Goal: Task Accomplishment & Management: Manage account settings

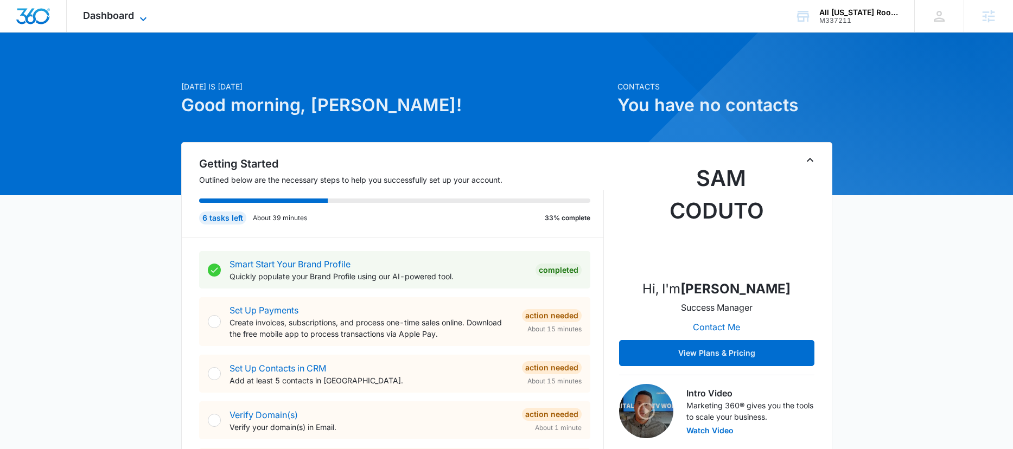
click at [117, 16] on span "Dashboard" at bounding box center [108, 15] width 51 height 11
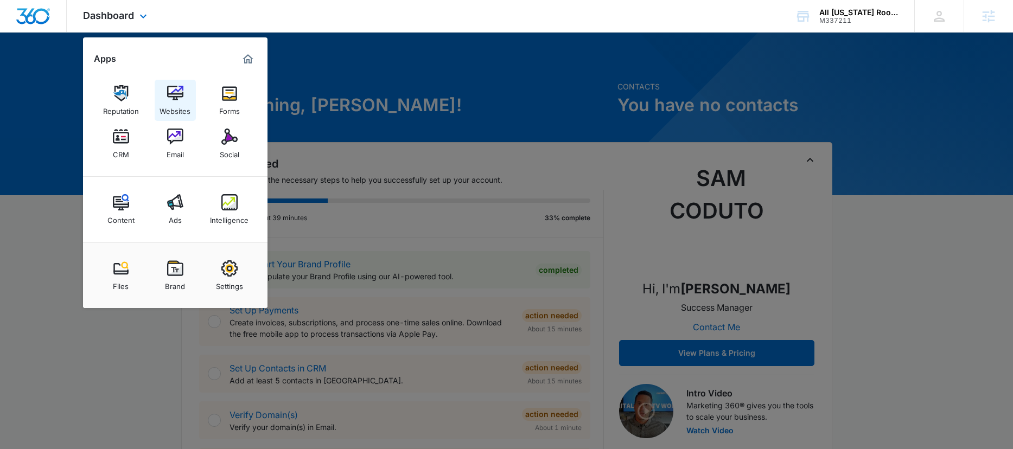
click at [172, 97] on img at bounding box center [175, 93] width 16 height 16
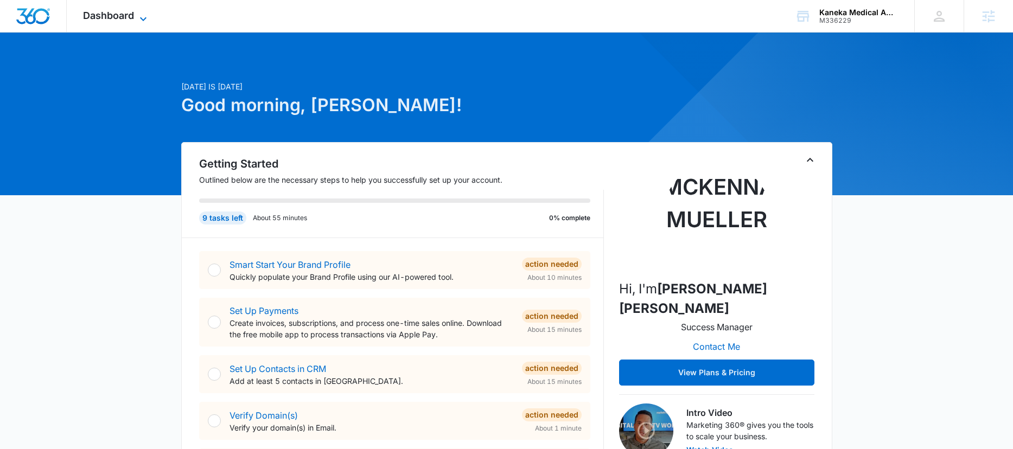
click at [122, 16] on span "Dashboard" at bounding box center [108, 15] width 51 height 11
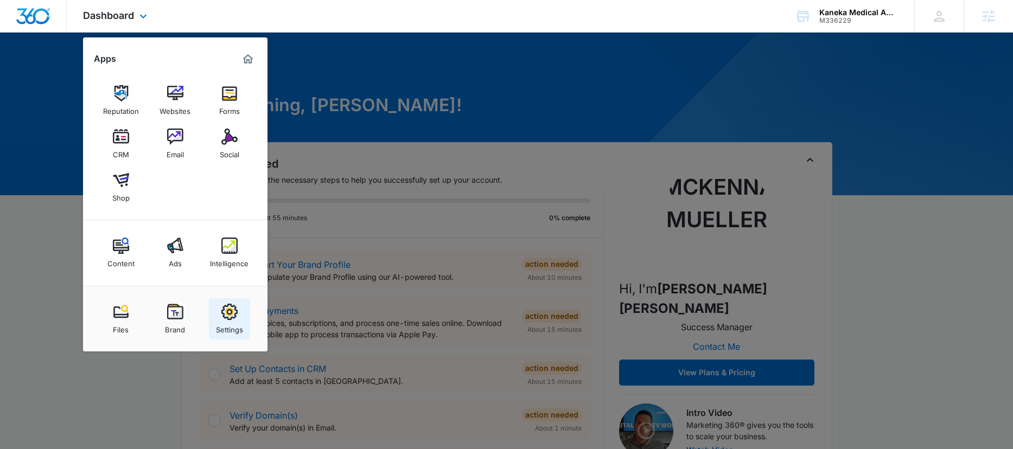
click at [237, 320] on div "Settings" at bounding box center [229, 327] width 27 height 14
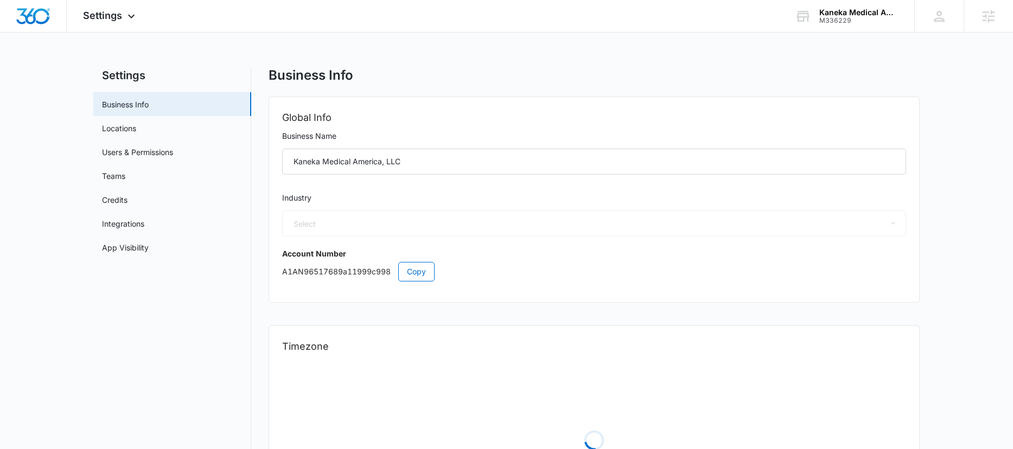
select select "33"
select select "US"
select select "America/[GEOGRAPHIC_DATA]"
click at [149, 248] on link "App Visibility" at bounding box center [125, 247] width 47 height 11
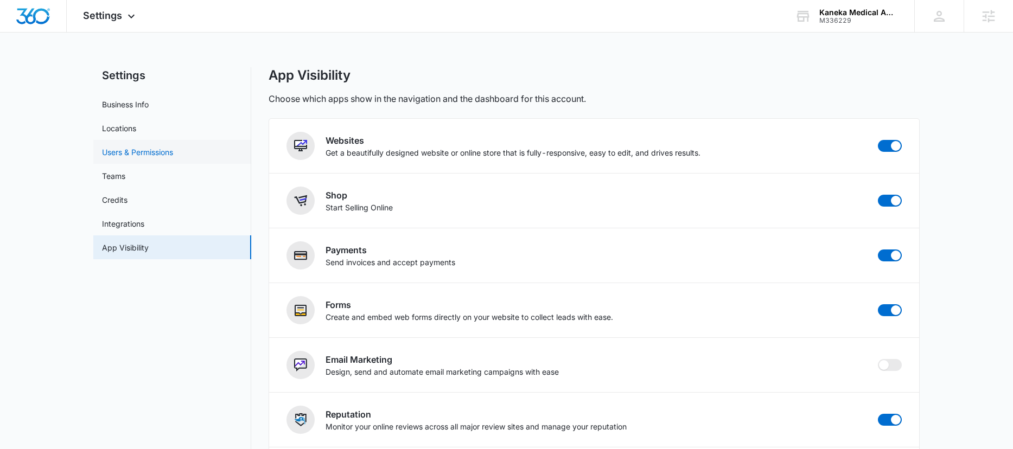
click at [146, 151] on link "Users & Permissions" at bounding box center [137, 152] width 71 height 11
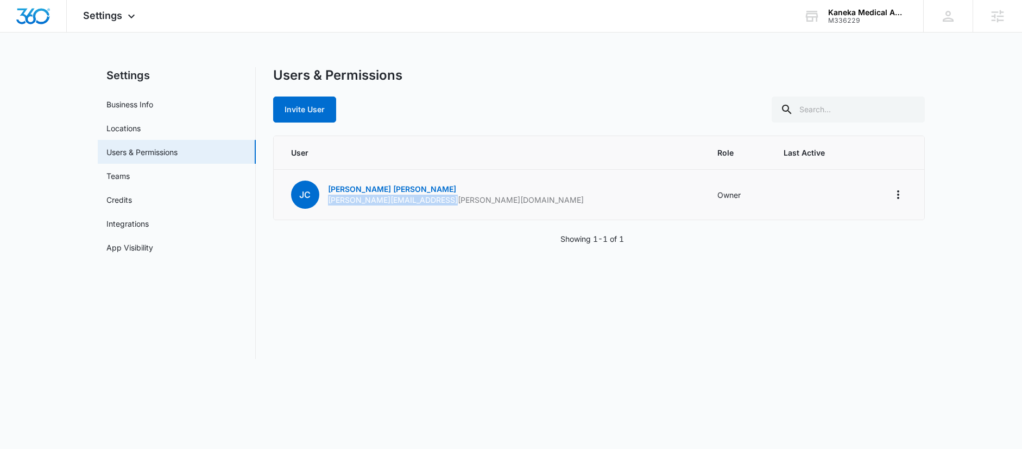
drag, startPoint x: 460, startPoint y: 200, endPoint x: 327, endPoint y: 203, distance: 133.0
click at [327, 203] on td "[PERSON_NAME] [PERSON_NAME][EMAIL_ADDRESS][PERSON_NAME][DOMAIN_NAME]" at bounding box center [489, 195] width 431 height 50
click at [401, 201] on p "[PERSON_NAME][EMAIL_ADDRESS][PERSON_NAME][DOMAIN_NAME]" at bounding box center [456, 200] width 256 height 11
drag, startPoint x: 470, startPoint y: 201, endPoint x: 490, endPoint y: 208, distance: 21.3
click at [490, 209] on td "[PERSON_NAME] [PERSON_NAME][EMAIL_ADDRESS][PERSON_NAME][DOMAIN_NAME]" at bounding box center [489, 195] width 431 height 50
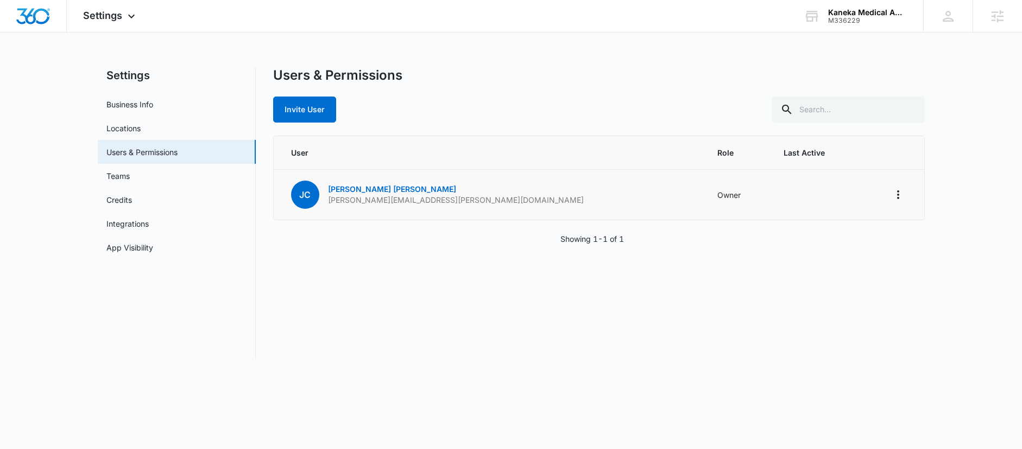
click at [490, 208] on td "[PERSON_NAME] [PERSON_NAME][EMAIL_ADDRESS][PERSON_NAME][DOMAIN_NAME]" at bounding box center [489, 195] width 431 height 50
click at [315, 112] on button "Invite User" at bounding box center [304, 110] width 63 height 26
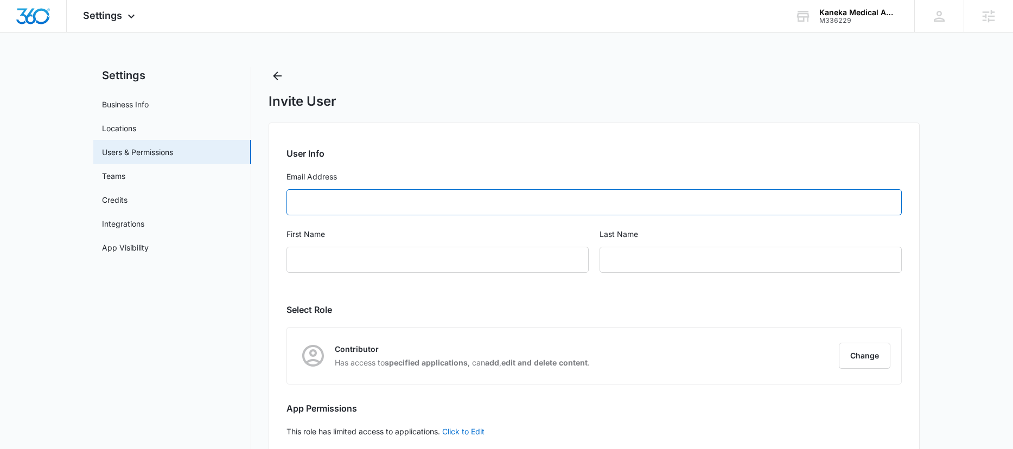
click at [392, 193] on input "Email Address" at bounding box center [595, 202] width 616 height 26
paste input "[PERSON_NAME][EMAIL_ADDRESS][DOMAIN_NAME]"
type input "[PERSON_NAME][EMAIL_ADDRESS][DOMAIN_NAME]"
click at [422, 256] on input "First Name" at bounding box center [438, 260] width 302 height 26
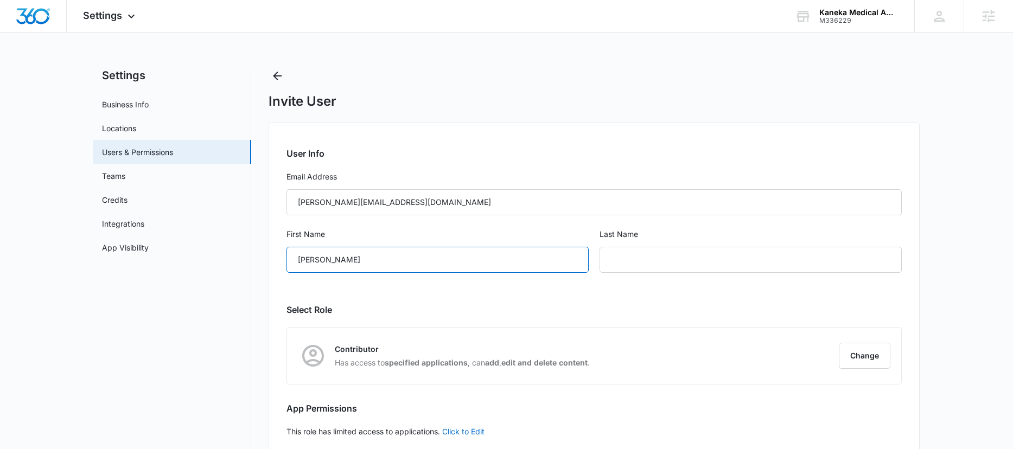
type input "[PERSON_NAME]"
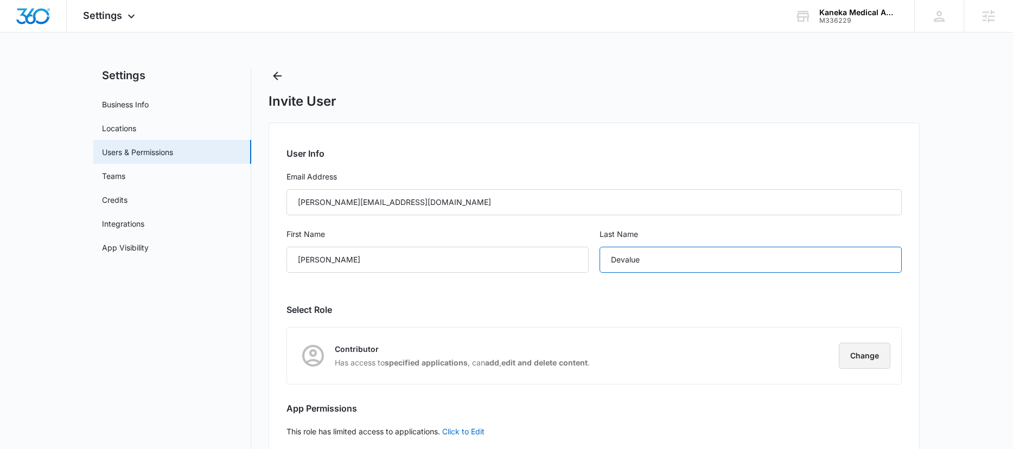
type input "Devalue"
click at [863, 350] on button "Change" at bounding box center [865, 356] width 52 height 26
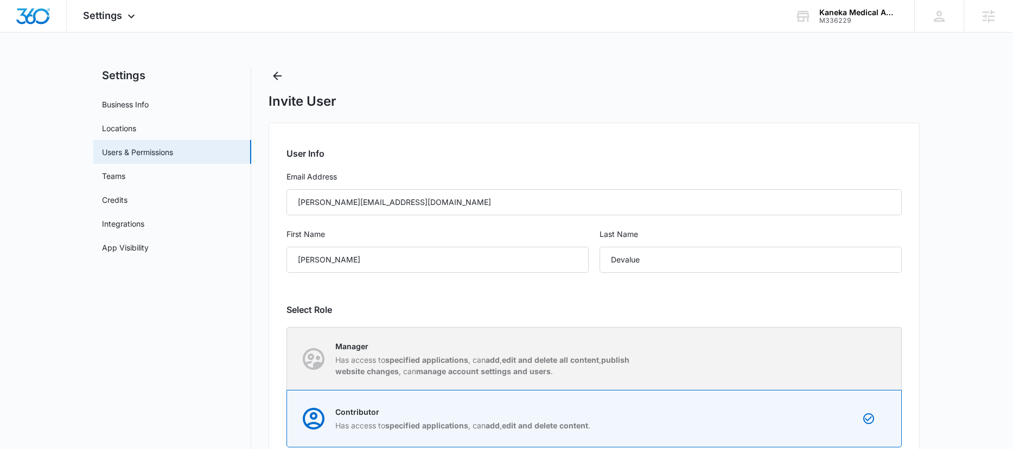
click at [828, 352] on div "Manager Has access to specified applications , can add , edit and delete all co…" at bounding box center [595, 359] width 614 height 62
click at [288, 359] on input "Manager Has access to specified applications , can add , edit and delete all co…" at bounding box center [287, 359] width 1 height 1
radio input "true"
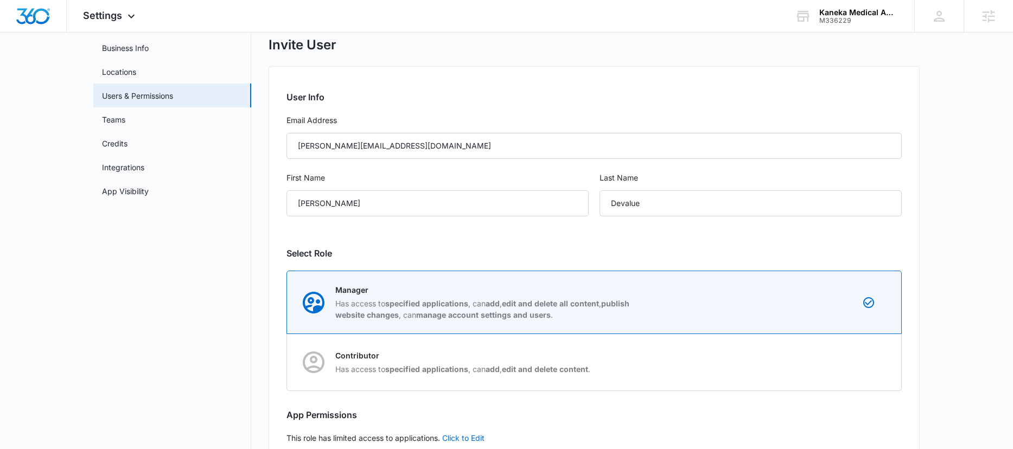
scroll to position [123, 0]
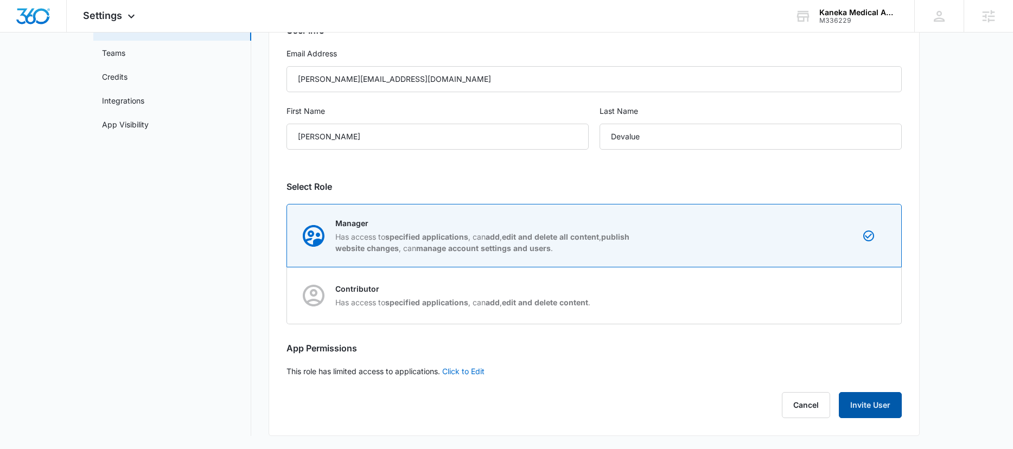
click at [883, 411] on button "Invite User" at bounding box center [870, 405] width 63 height 26
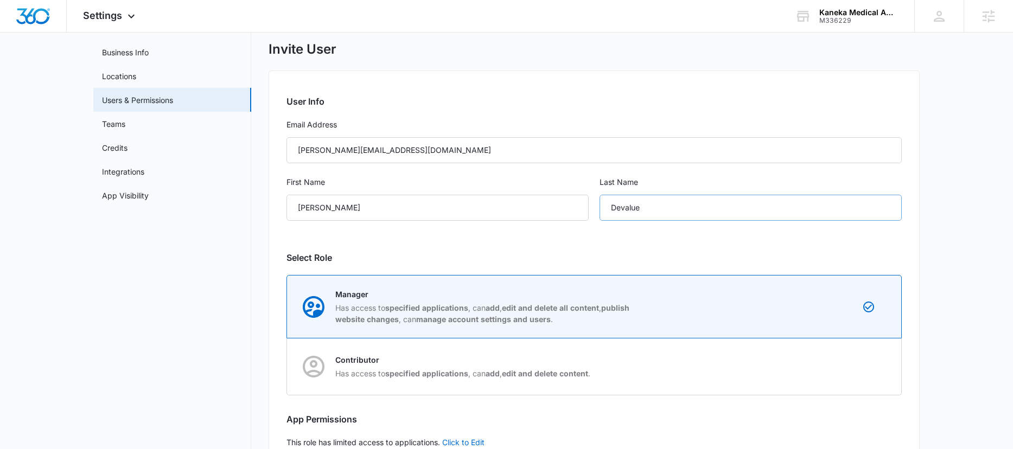
scroll to position [0, 0]
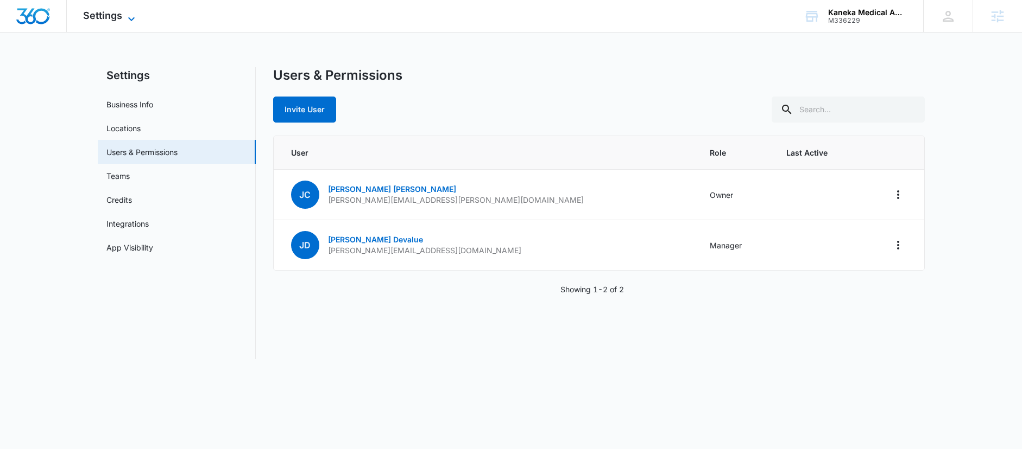
click at [109, 21] on span "Settings" at bounding box center [102, 15] width 39 height 11
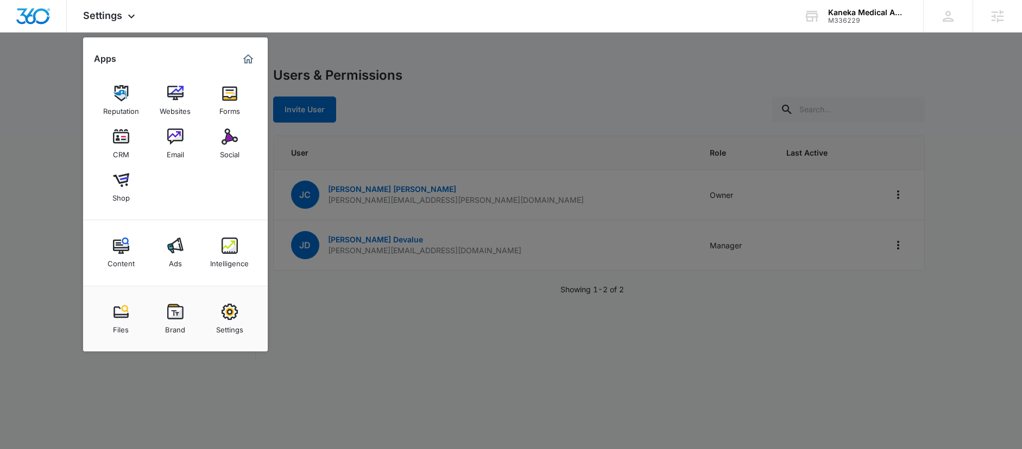
click at [17, 80] on div at bounding box center [511, 224] width 1022 height 449
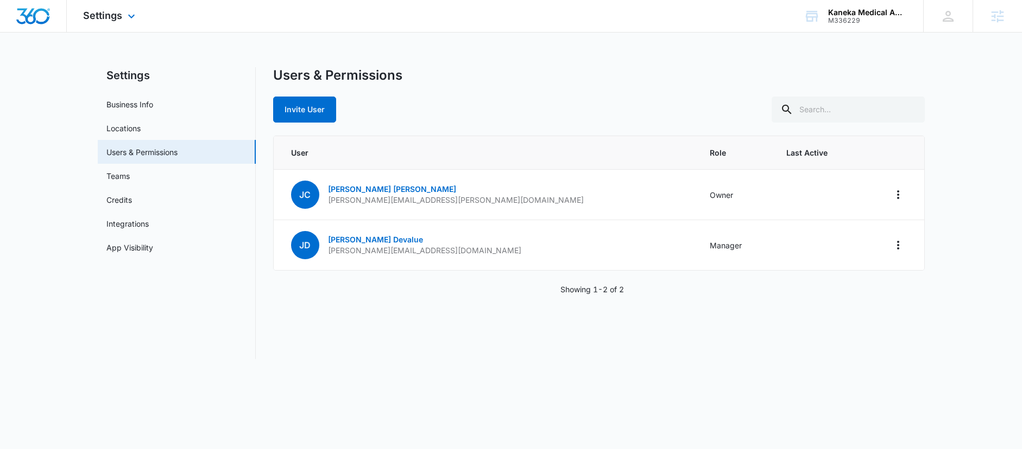
click at [35, 18] on img "Dashboard" at bounding box center [33, 16] width 35 height 16
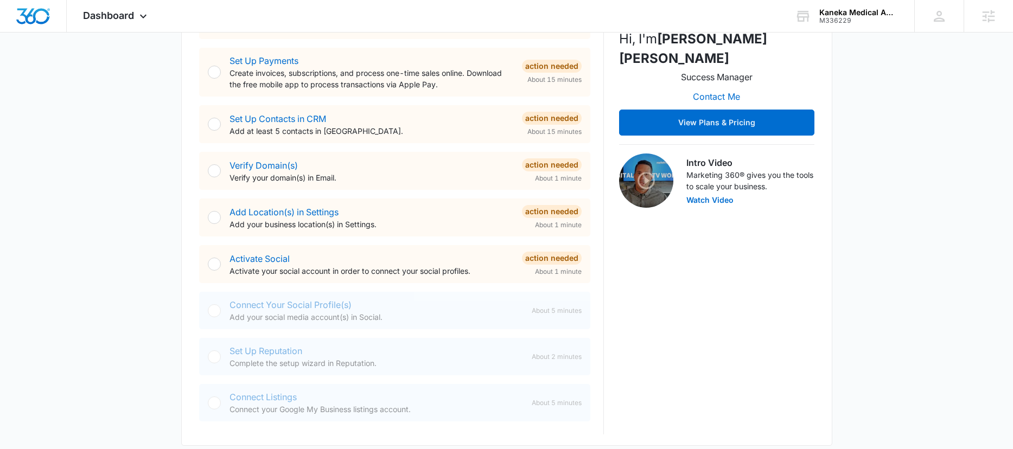
scroll to position [368, 0]
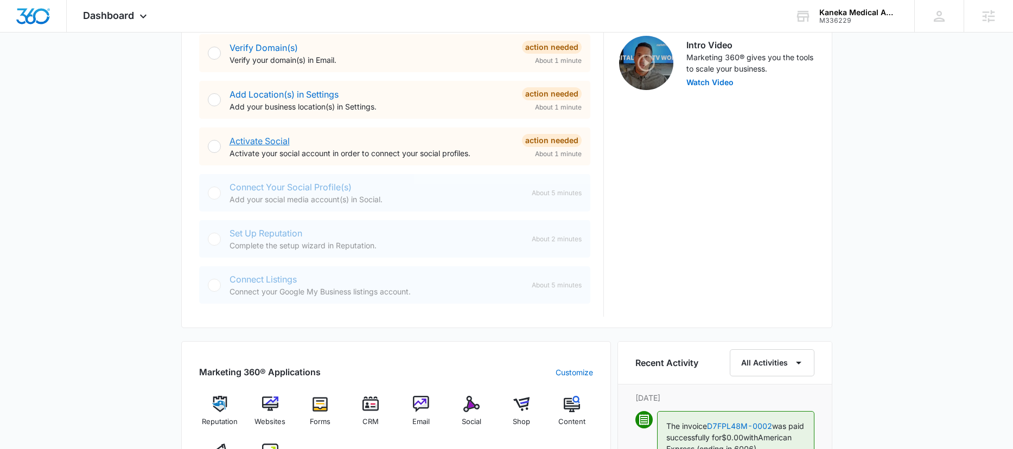
click at [268, 143] on link "Activate Social" at bounding box center [260, 141] width 60 height 11
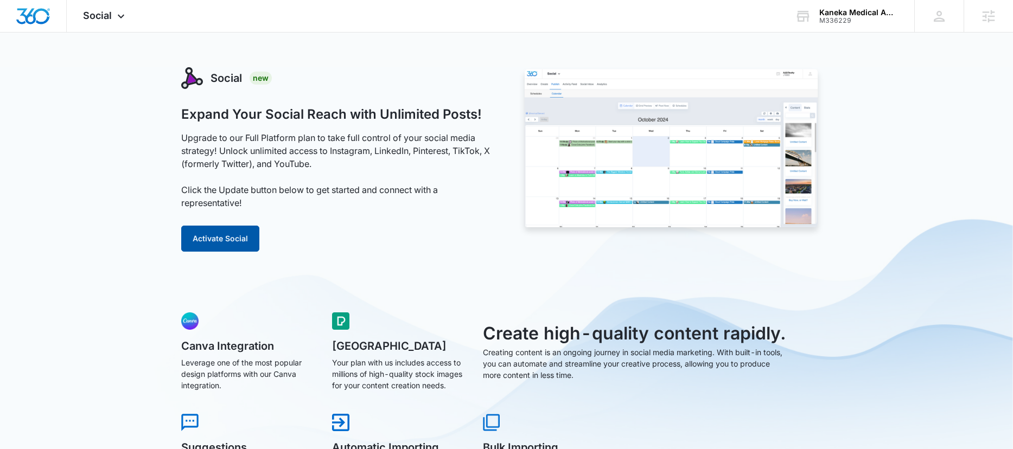
click at [216, 235] on button "Activate Social" at bounding box center [220, 239] width 78 height 26
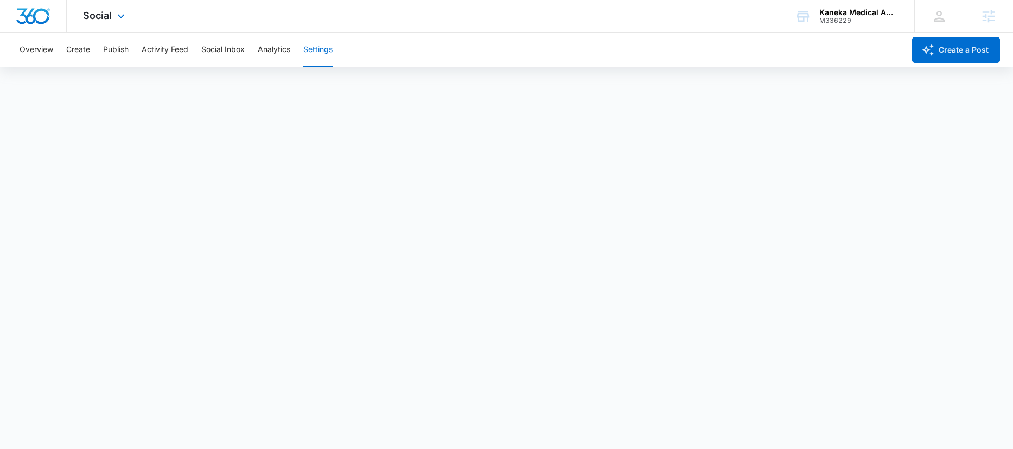
click at [44, 23] on img "Dashboard" at bounding box center [33, 16] width 35 height 16
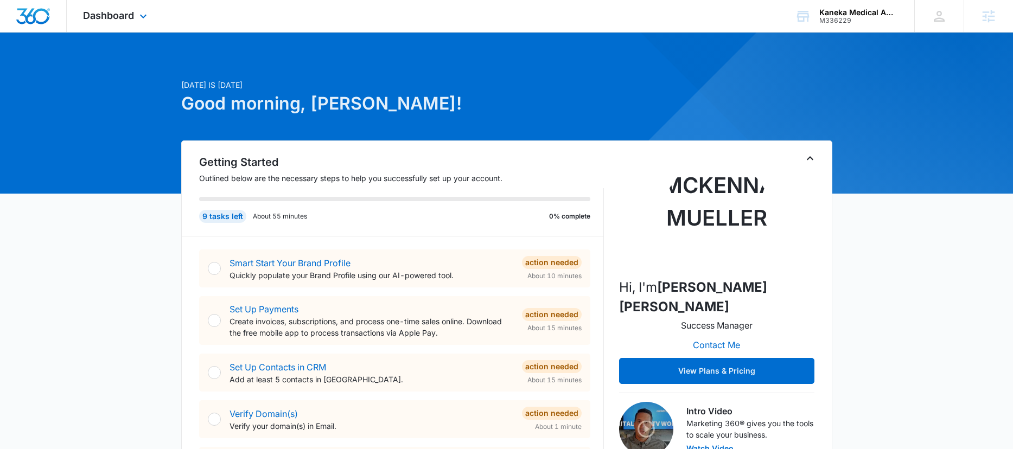
scroll to position [2, 0]
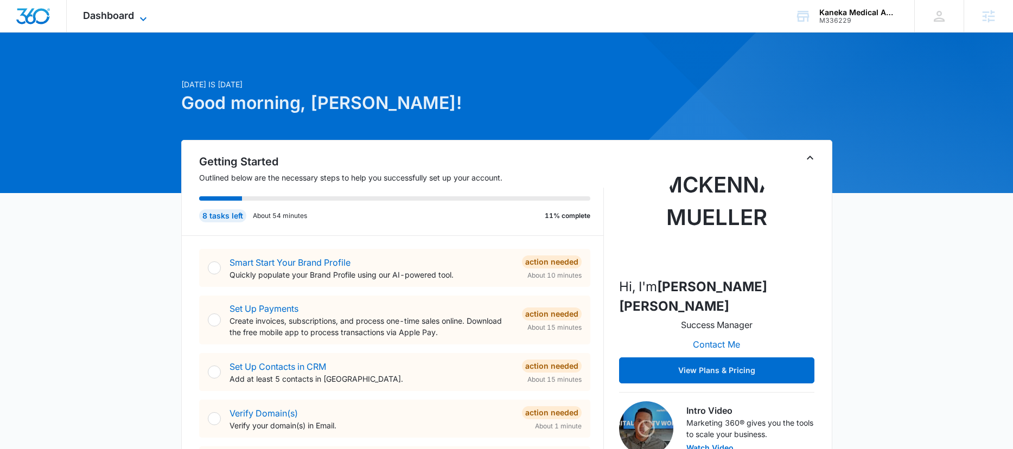
click at [138, 18] on icon at bounding box center [143, 18] width 13 height 13
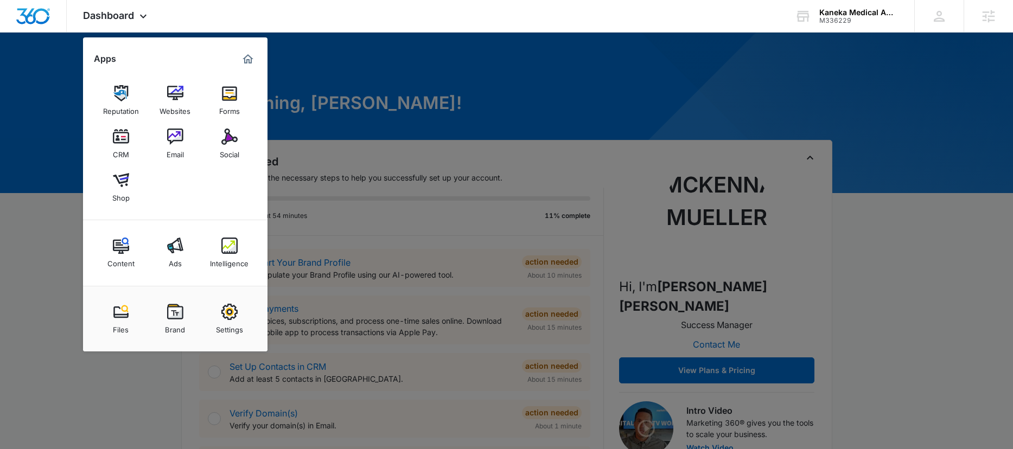
click at [225, 324] on div "Settings" at bounding box center [229, 327] width 27 height 14
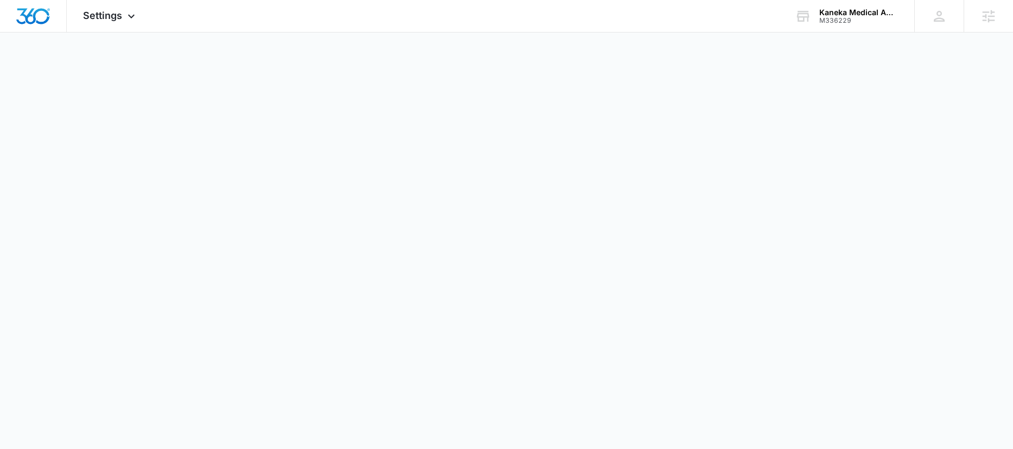
select select "33"
select select "US"
select select "America/[GEOGRAPHIC_DATA]"
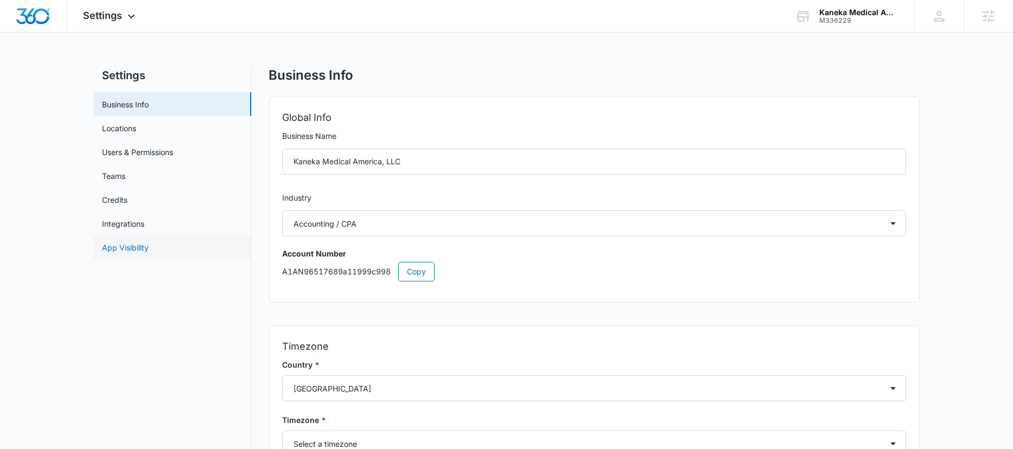
click at [126, 248] on link "App Visibility" at bounding box center [125, 247] width 47 height 11
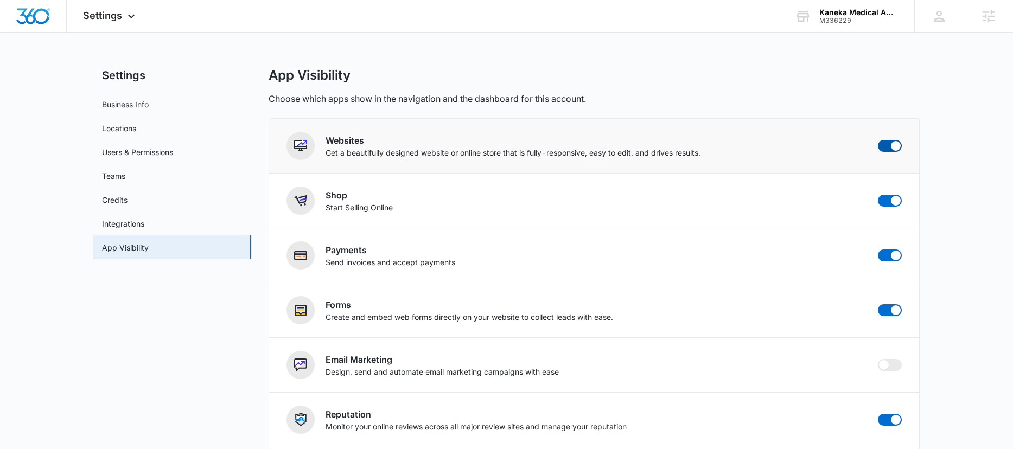
click at [889, 144] on span at bounding box center [890, 146] width 24 height 12
click at [878, 140] on input "checkbox" at bounding box center [878, 140] width 1 height 1
checkbox input "false"
click at [892, 203] on span at bounding box center [896, 201] width 10 height 10
click at [878, 195] on input "checkbox" at bounding box center [878, 194] width 1 height 1
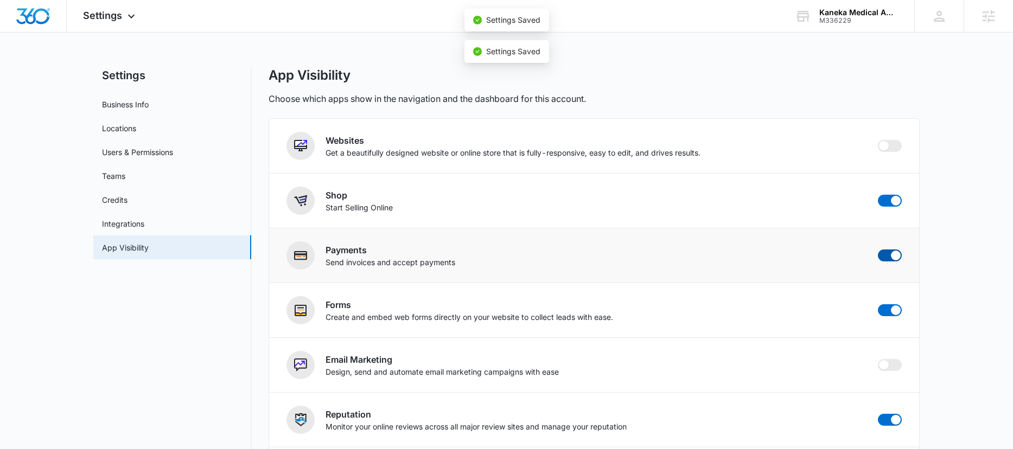
checkbox input "false"
click at [891, 257] on span at bounding box center [896, 256] width 10 height 10
click at [878, 250] on input "checkbox" at bounding box center [878, 249] width 1 height 1
checkbox input "false"
click at [27, 15] on img "Dashboard" at bounding box center [33, 16] width 35 height 16
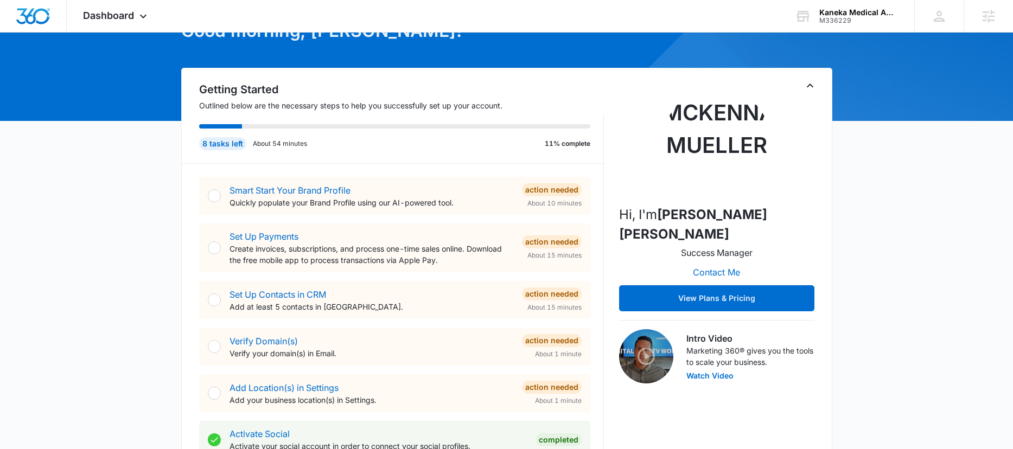
scroll to position [61, 0]
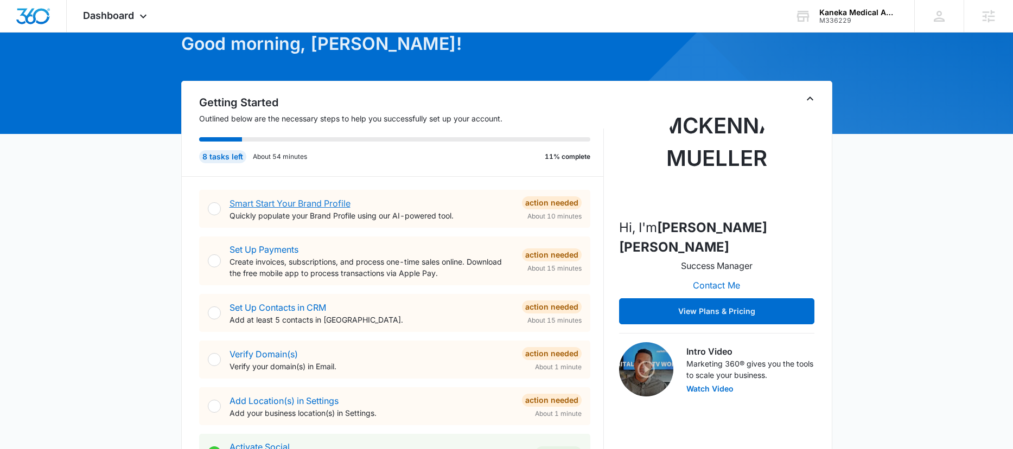
click at [310, 200] on link "Smart Start Your Brand Profile" at bounding box center [290, 203] width 121 height 11
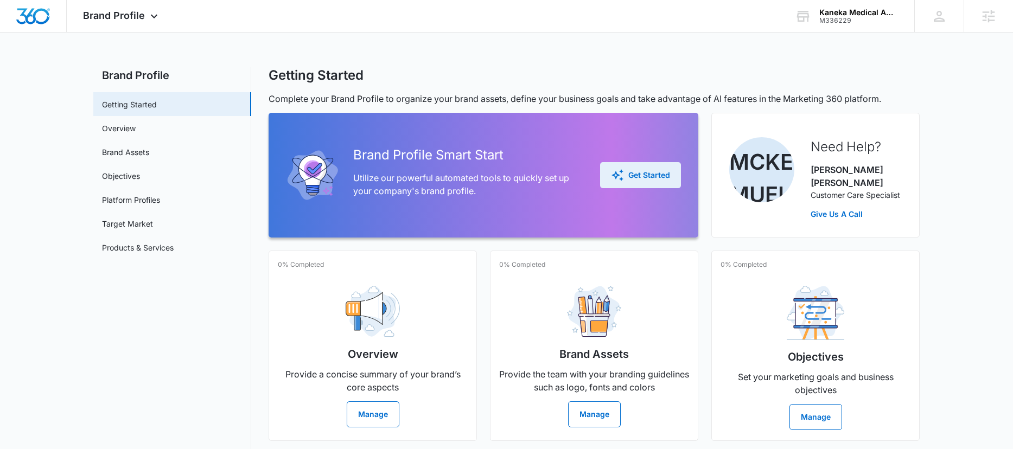
click at [631, 169] on div "Get Started" at bounding box center [640, 175] width 59 height 13
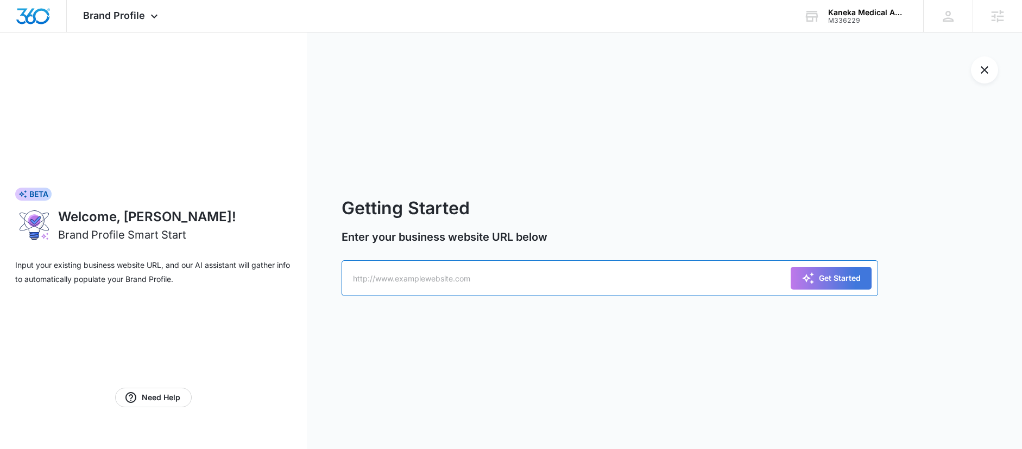
click at [507, 274] on input "text" at bounding box center [609, 279] width 536 height 36
paste input "[URL][DOMAIN_NAME]"
type input "[URL][DOMAIN_NAME]"
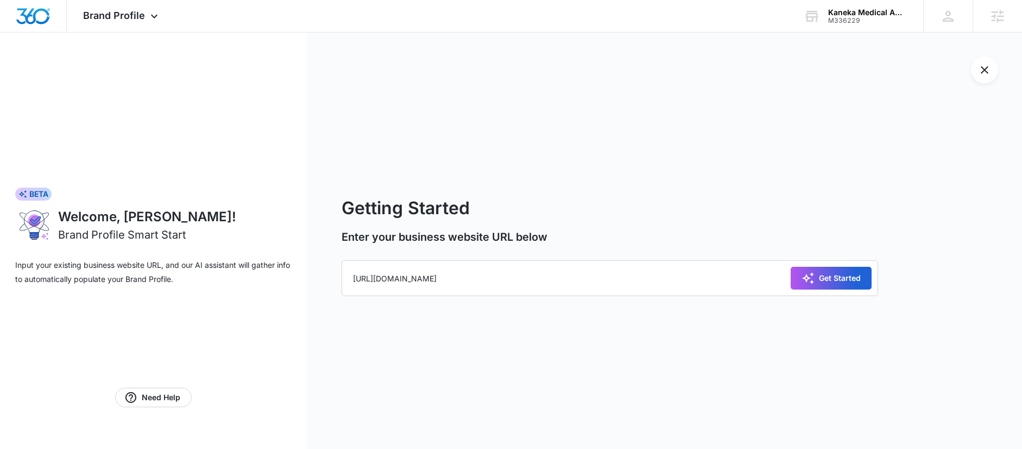
click at [813, 280] on icon "submit" at bounding box center [807, 278] width 13 height 13
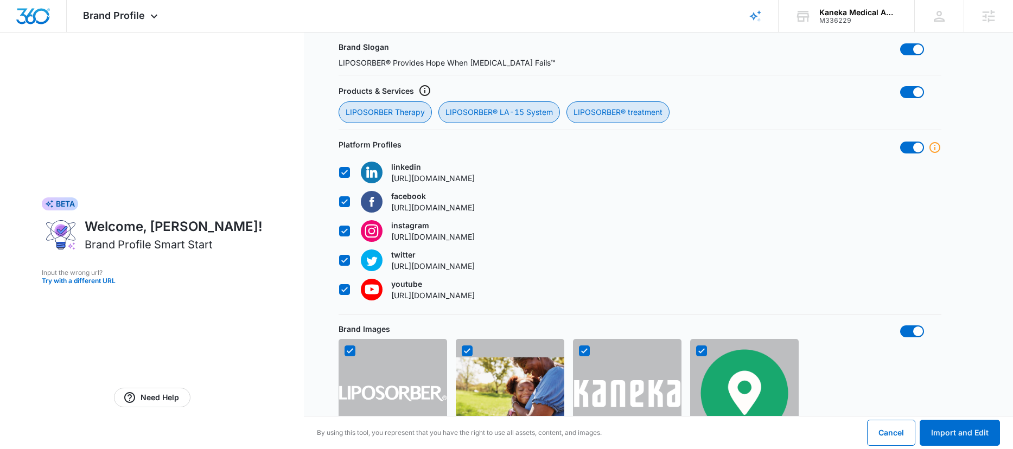
scroll to position [499, 0]
click at [916, 142] on span at bounding box center [913, 147] width 24 height 12
click at [901, 141] on input "checkbox" at bounding box center [900, 141] width 1 height 1
checkbox input "false"
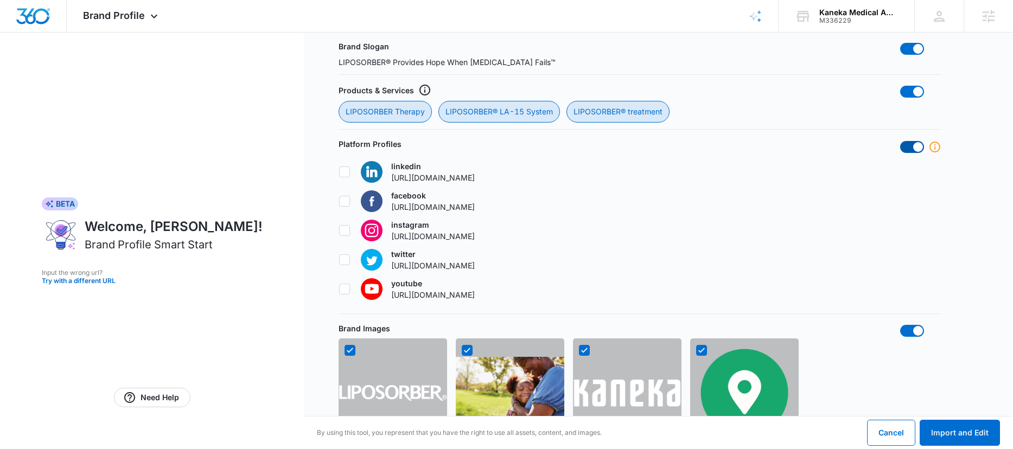
checkbox input "false"
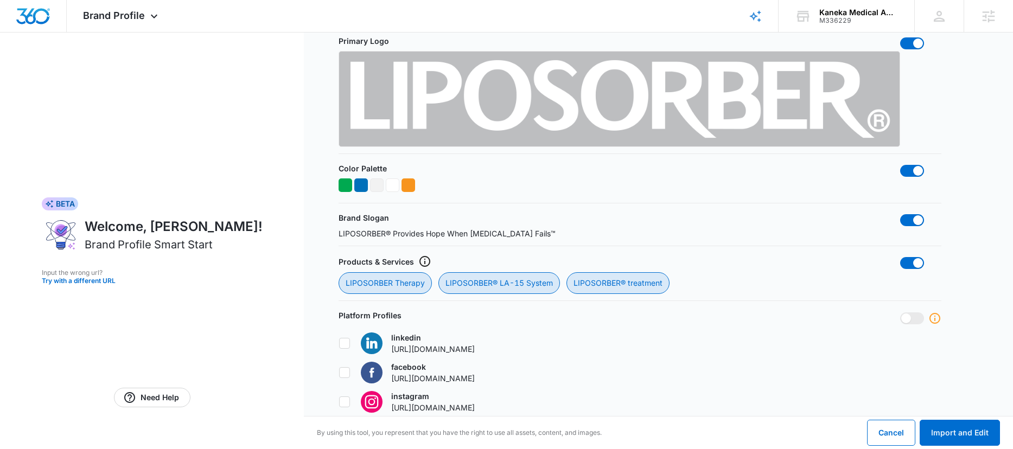
scroll to position [0, 0]
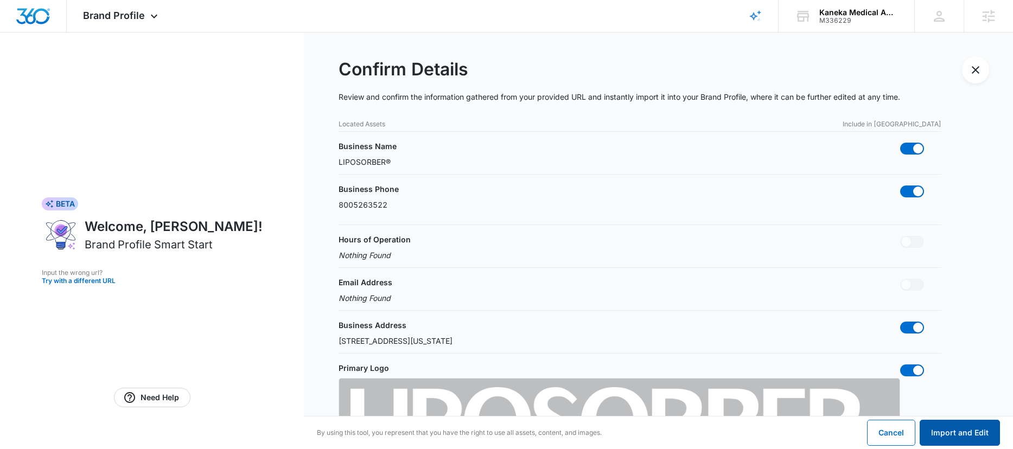
drag, startPoint x: 970, startPoint y: 427, endPoint x: 958, endPoint y: 421, distance: 13.4
click at [970, 427] on button "Import and Edit" at bounding box center [960, 433] width 80 height 26
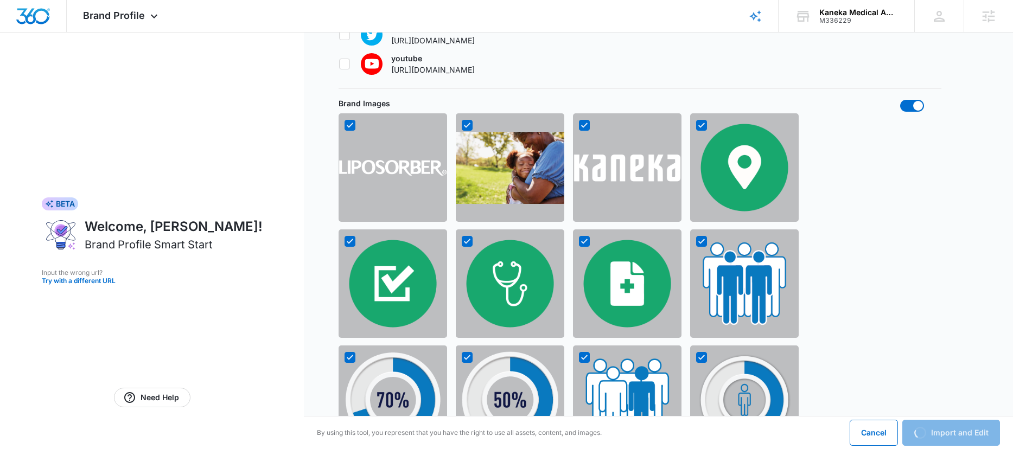
scroll to position [557, 0]
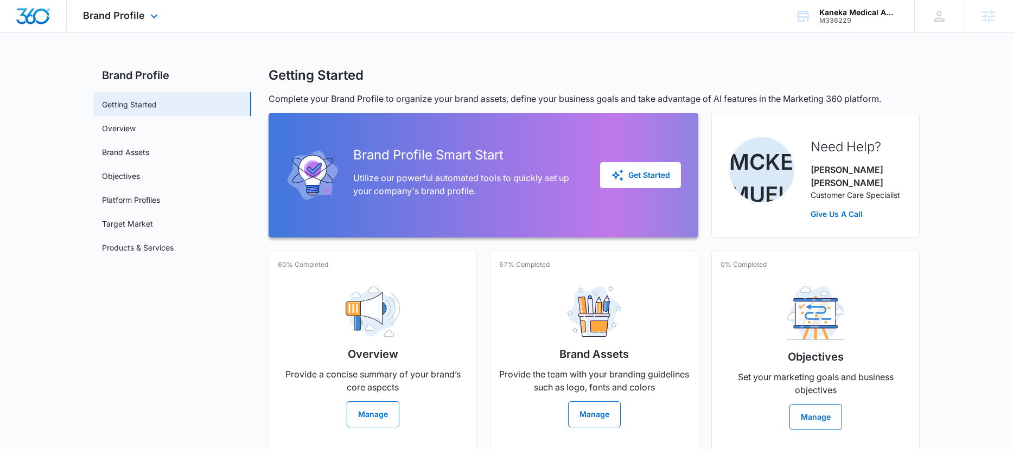
click at [33, 16] on img "Dashboard" at bounding box center [33, 16] width 35 height 16
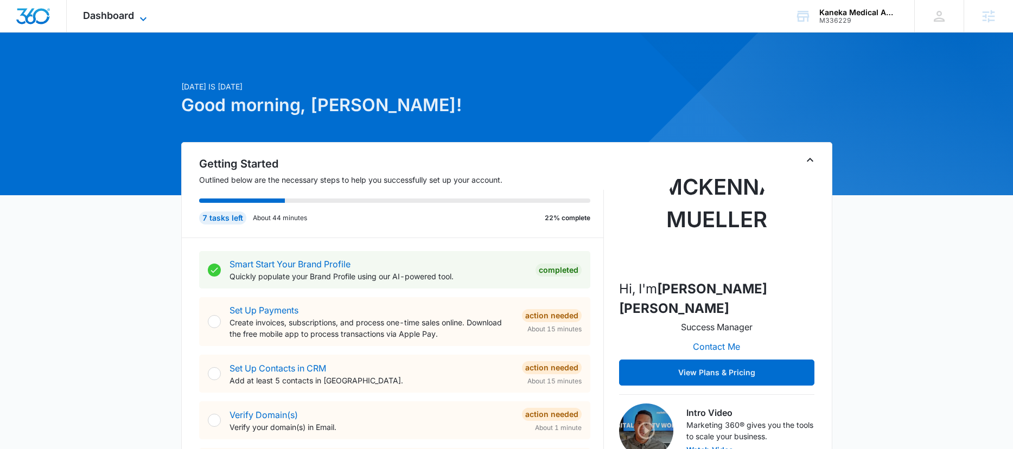
click at [111, 21] on span "Dashboard" at bounding box center [108, 15] width 51 height 11
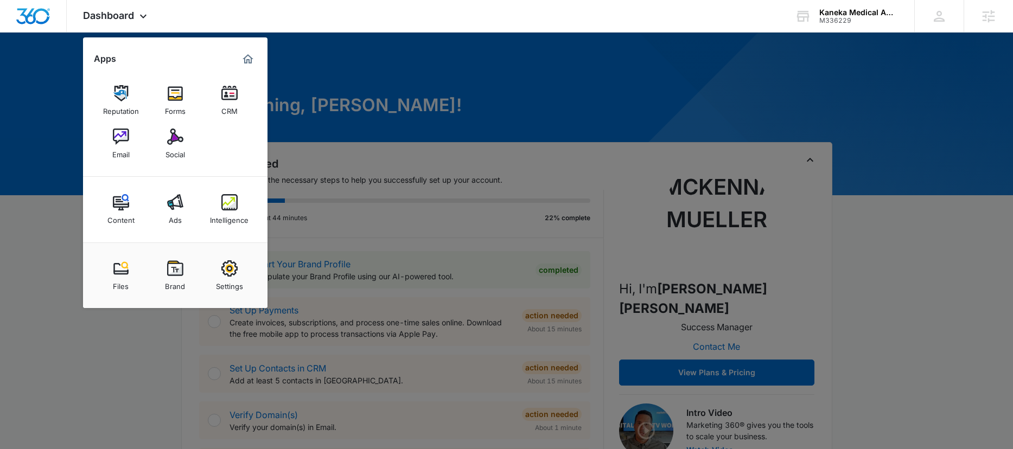
click at [425, 106] on div at bounding box center [506, 224] width 1013 height 449
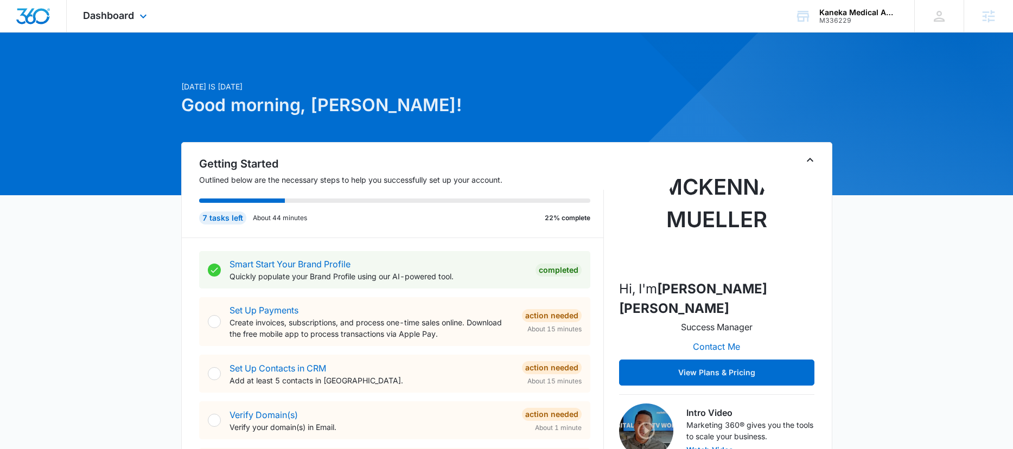
click at [134, 24] on div "Dashboard Apps Reputation Forms CRM Email Social Content Ads Intelligence Files…" at bounding box center [116, 16] width 99 height 32
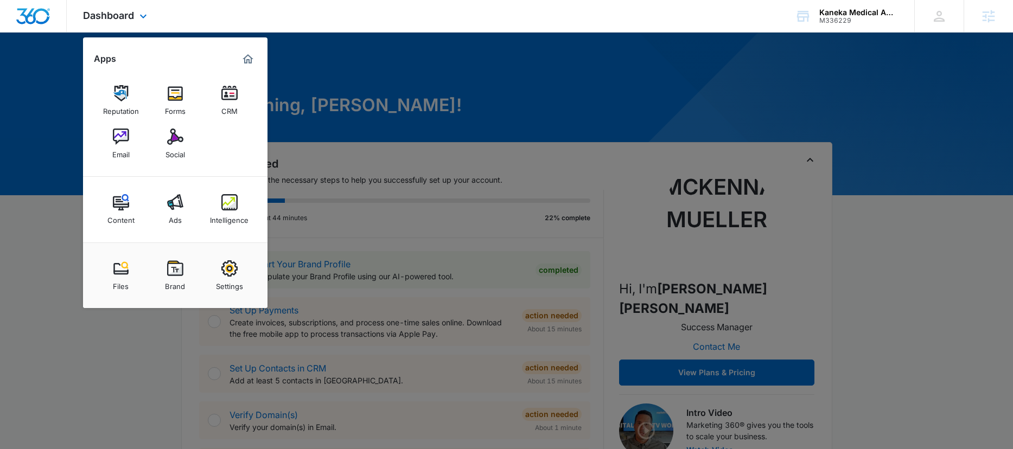
click at [134, 24] on div "Dashboard Apps Reputation Forms CRM Email Social Content Ads Intelligence Files…" at bounding box center [116, 16] width 99 height 32
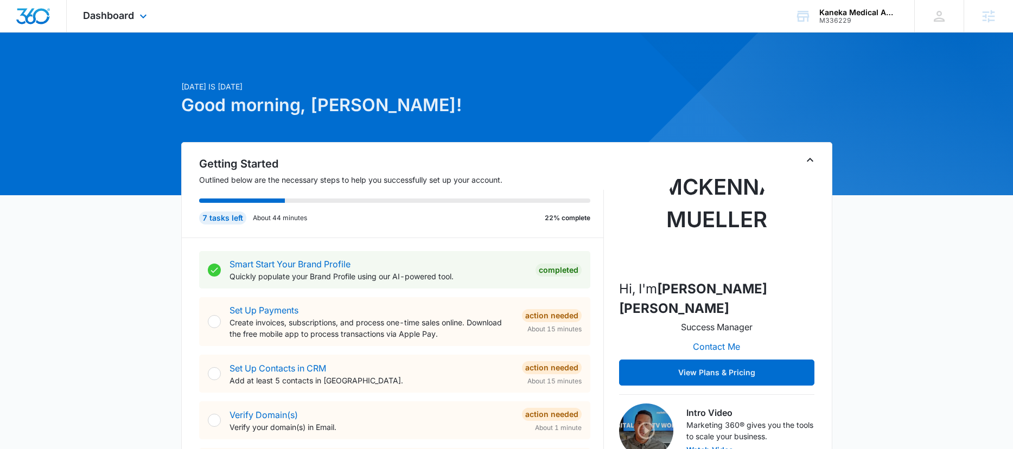
click at [134, 24] on div "Dashboard Apps Reputation Forms CRM Email Social Content Ads Intelligence Files…" at bounding box center [116, 16] width 99 height 32
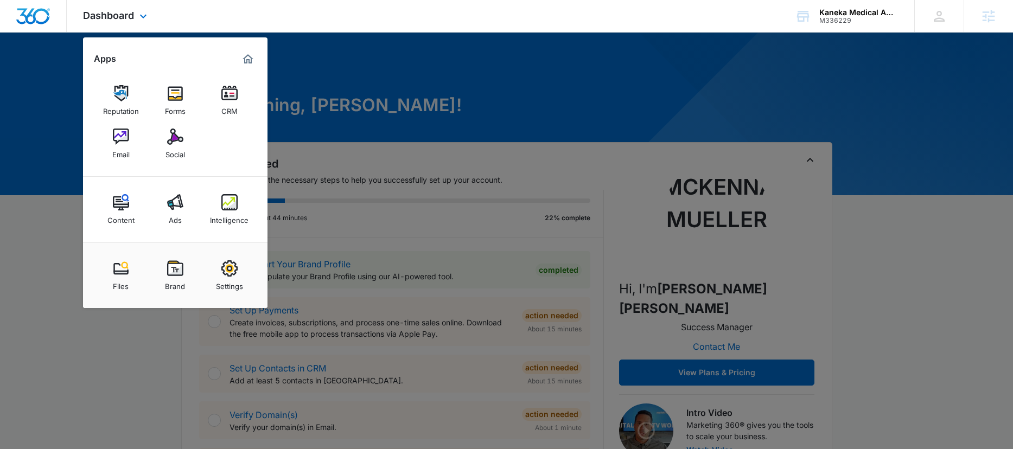
click at [134, 24] on div "Dashboard Apps Reputation Forms CRM Email Social Content Ads Intelligence Files…" at bounding box center [116, 16] width 99 height 32
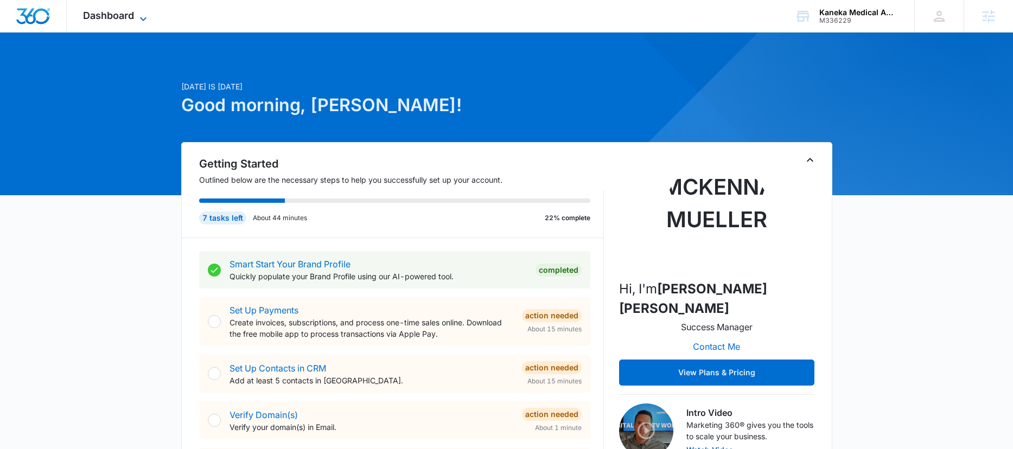
click at [107, 20] on span "Dashboard" at bounding box center [108, 15] width 51 height 11
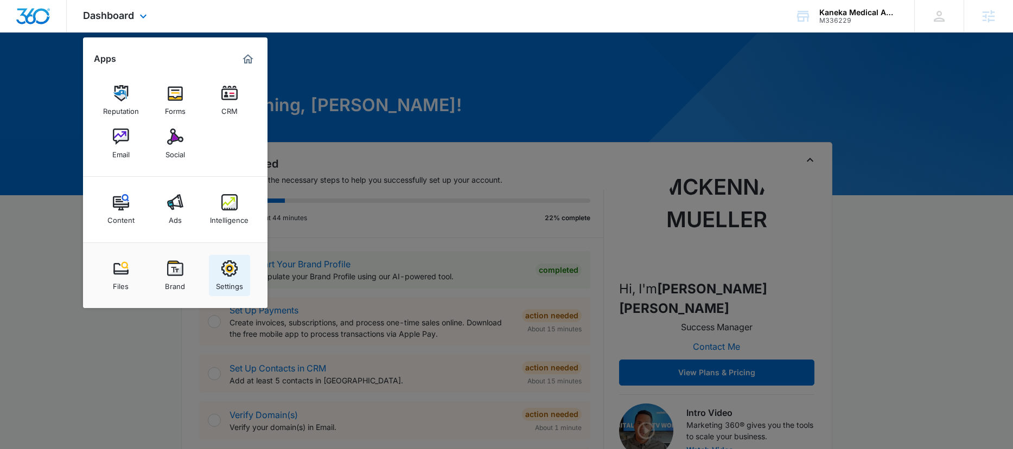
click at [232, 274] on img at bounding box center [229, 269] width 16 height 16
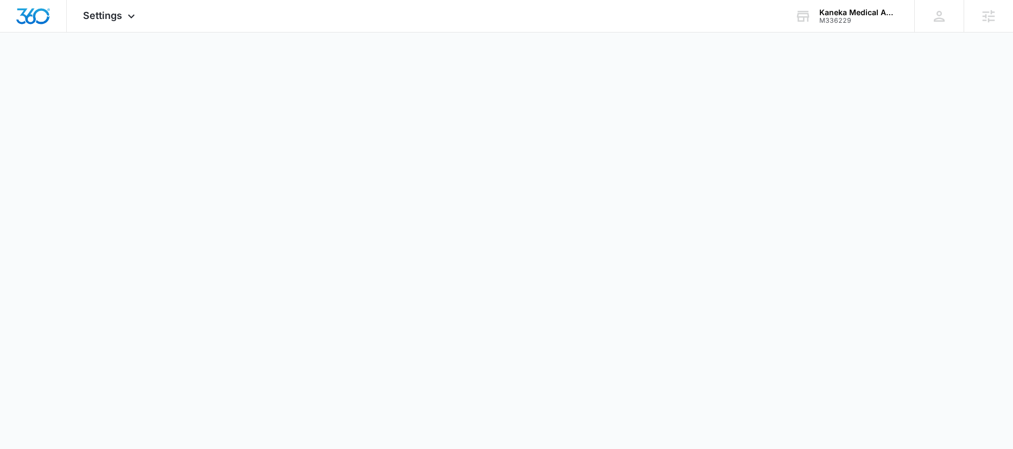
select select "33"
select select "US"
select select "America/[GEOGRAPHIC_DATA]"
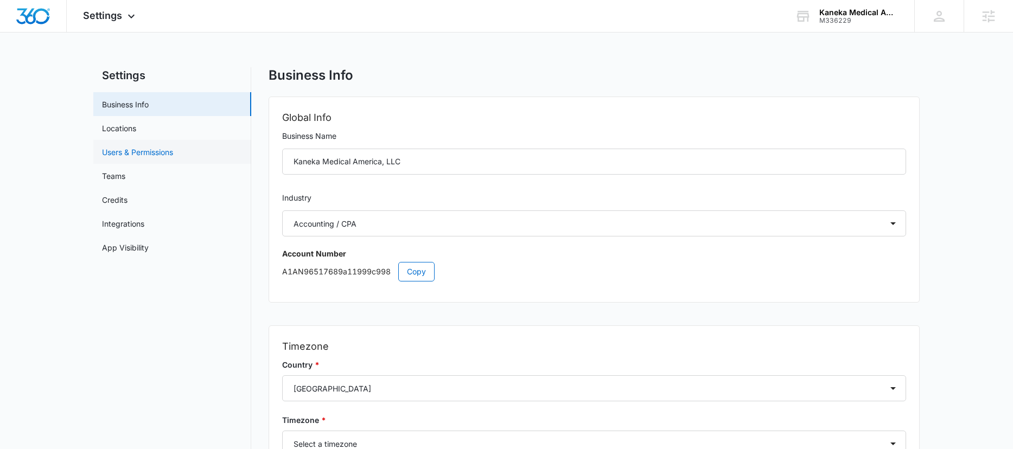
click at [173, 158] on link "Users & Permissions" at bounding box center [137, 152] width 71 height 11
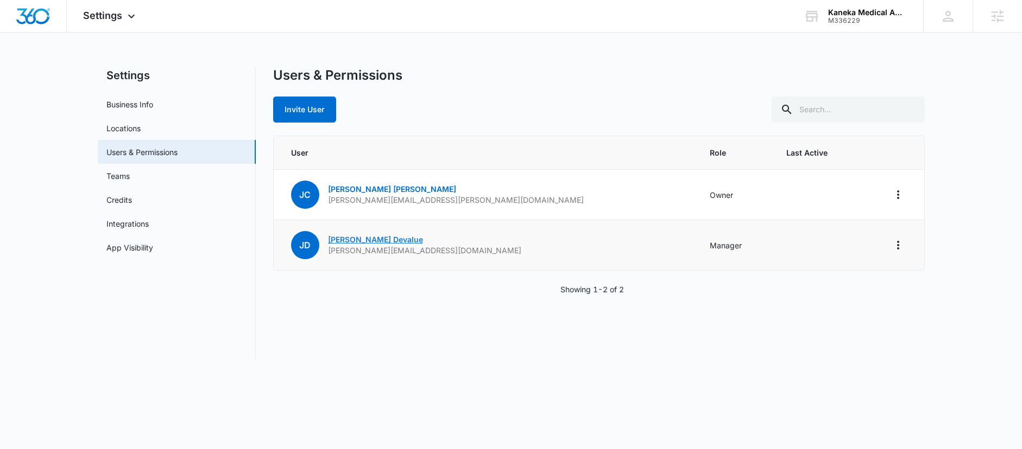
click at [355, 240] on link "[PERSON_NAME]" at bounding box center [375, 239] width 95 height 9
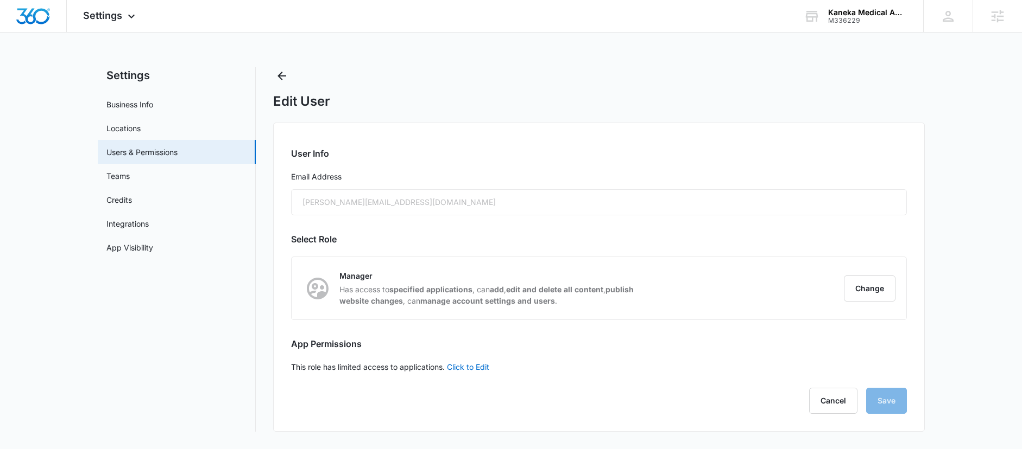
click at [745, 154] on h2 "User Info" at bounding box center [599, 153] width 616 height 13
click at [287, 75] on icon "Back" at bounding box center [281, 75] width 13 height 13
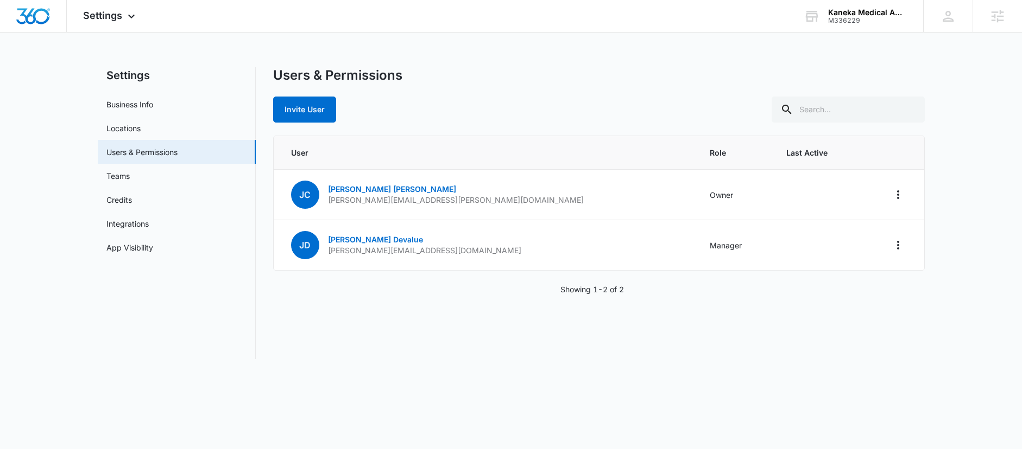
click at [624, 72] on div "Users & Permissions" at bounding box center [598, 75] width 651 height 16
click at [571, 366] on div "Settings Business Info Locations Users & Permissions Teams Credits Integrations…" at bounding box center [511, 219] width 827 height 305
drag, startPoint x: 466, startPoint y: 199, endPoint x: 331, endPoint y: 201, distance: 135.2
click at [331, 201] on td "[PERSON_NAME] [PERSON_NAME][EMAIL_ADDRESS][PERSON_NAME][DOMAIN_NAME]" at bounding box center [485, 195] width 423 height 50
click at [528, 199] on td "[PERSON_NAME] [PERSON_NAME][EMAIL_ADDRESS][PERSON_NAME][DOMAIN_NAME]" at bounding box center [485, 195] width 423 height 50
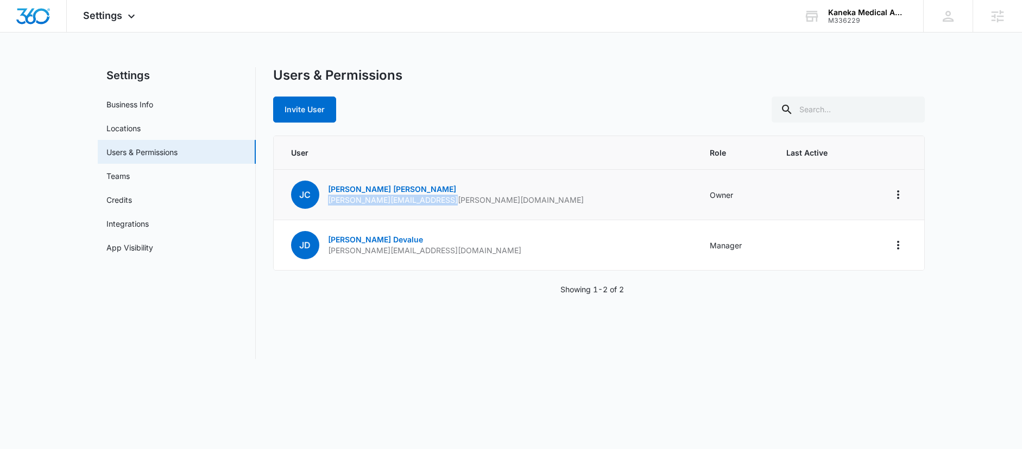
drag, startPoint x: 478, startPoint y: 199, endPoint x: 325, endPoint y: 204, distance: 152.6
click at [325, 204] on td "[PERSON_NAME] [PERSON_NAME][EMAIL_ADDRESS][PERSON_NAME][DOMAIN_NAME]" at bounding box center [485, 195] width 423 height 50
copy p "[PERSON_NAME][EMAIL_ADDRESS][PERSON_NAME][DOMAIN_NAME]"
click at [521, 191] on td "[PERSON_NAME] [PERSON_NAME][EMAIL_ADDRESS][PERSON_NAME][DOMAIN_NAME]" at bounding box center [485, 195] width 423 height 50
click at [668, 82] on div "Users & Permissions" at bounding box center [598, 75] width 651 height 16
